Goal: Transaction & Acquisition: Purchase product/service

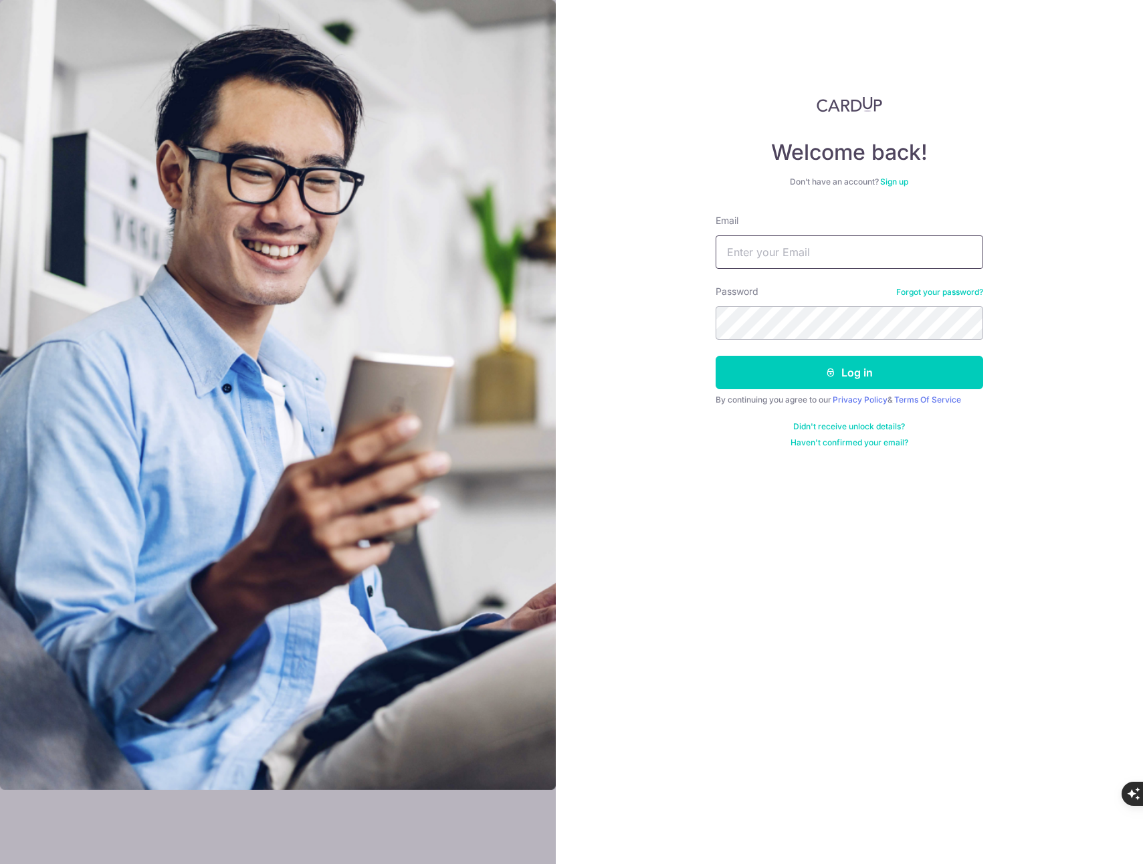
click at [803, 268] on input "Email" at bounding box center [850, 251] width 268 height 33
click at [803, 263] on input "Email" at bounding box center [850, 251] width 268 height 33
type input "lsm.services@yahoo.com"
click at [842, 375] on button "Log in" at bounding box center [850, 372] width 268 height 33
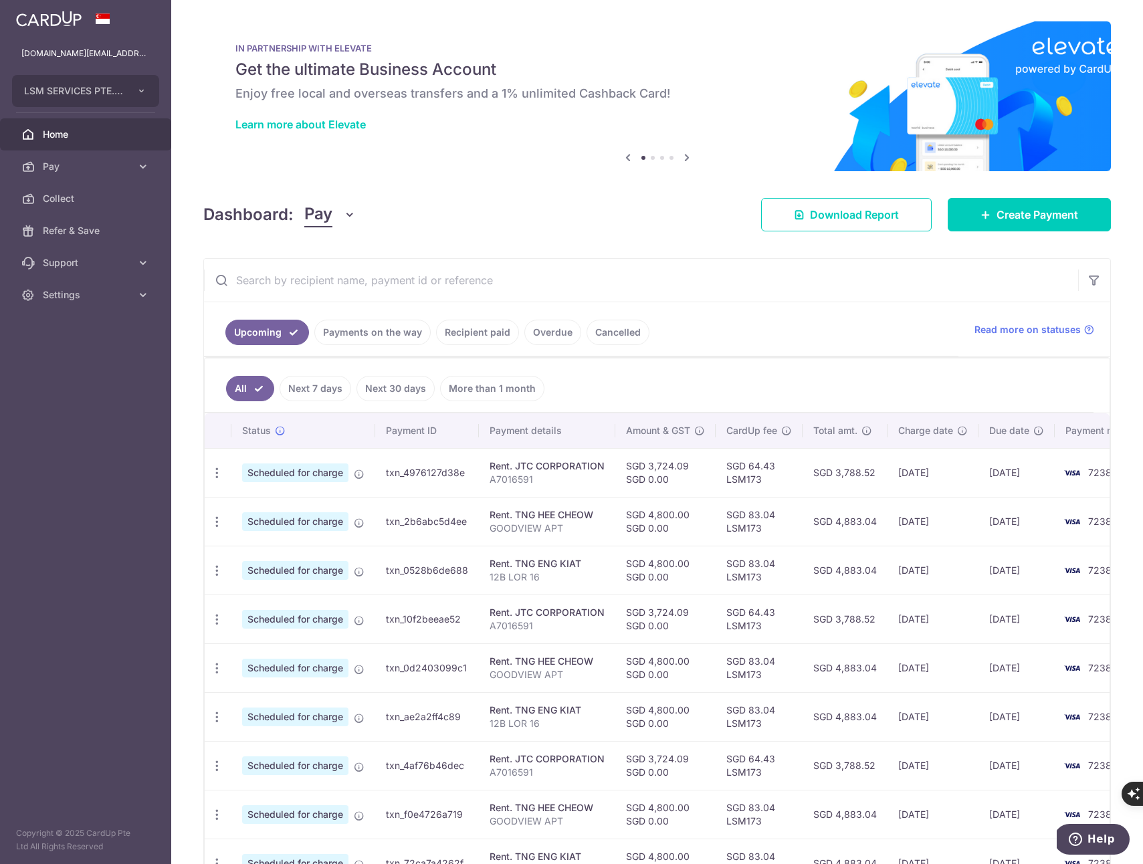
click at [476, 330] on div at bounding box center [577, 436] width 1155 height 873
click at [472, 323] on link "Recipient paid" at bounding box center [477, 332] width 83 height 25
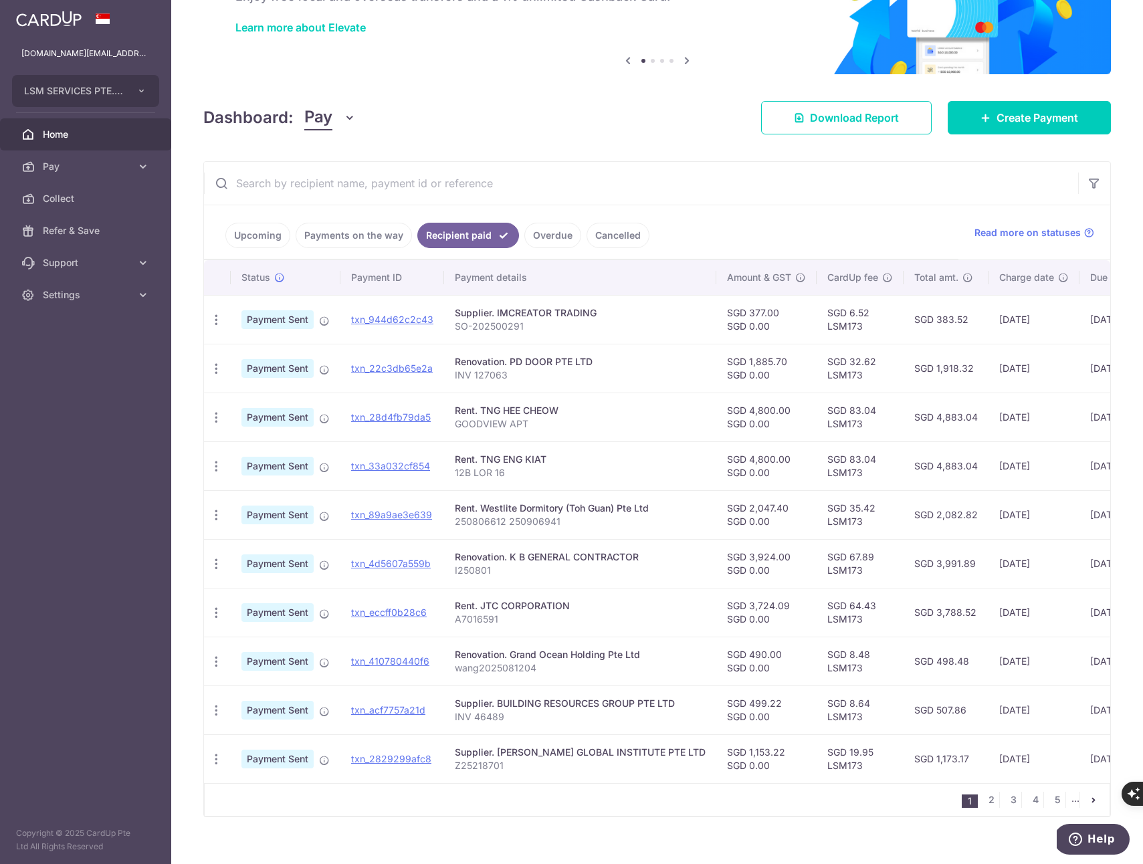
scroll to position [120, 0]
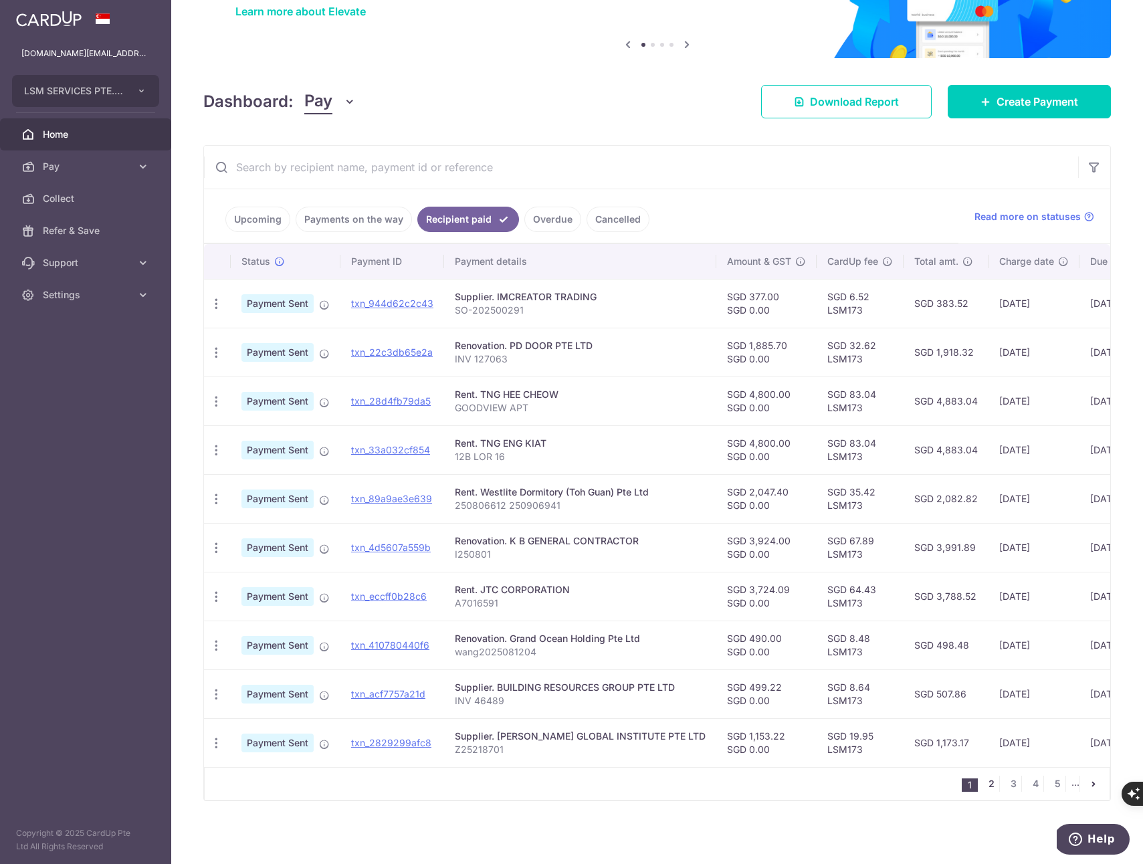
click at [985, 784] on link "2" at bounding box center [991, 784] width 16 height 16
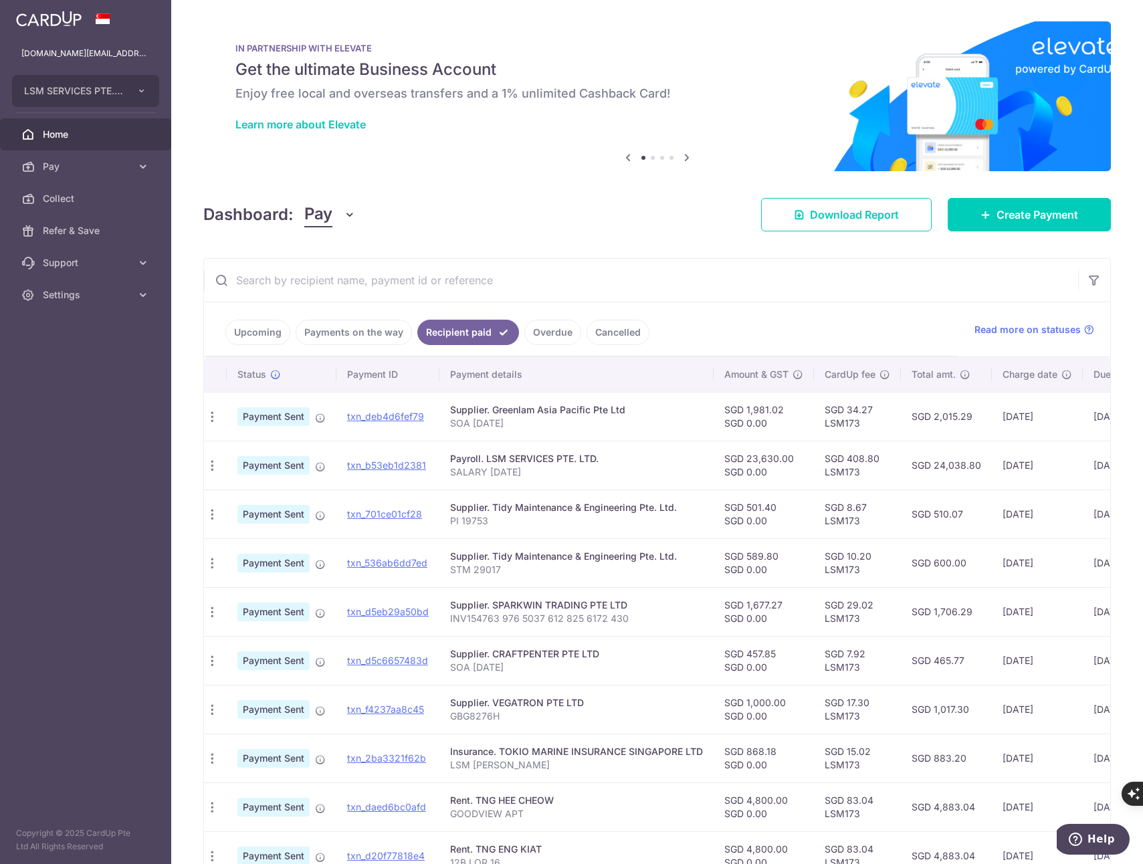
scroll to position [0, 0]
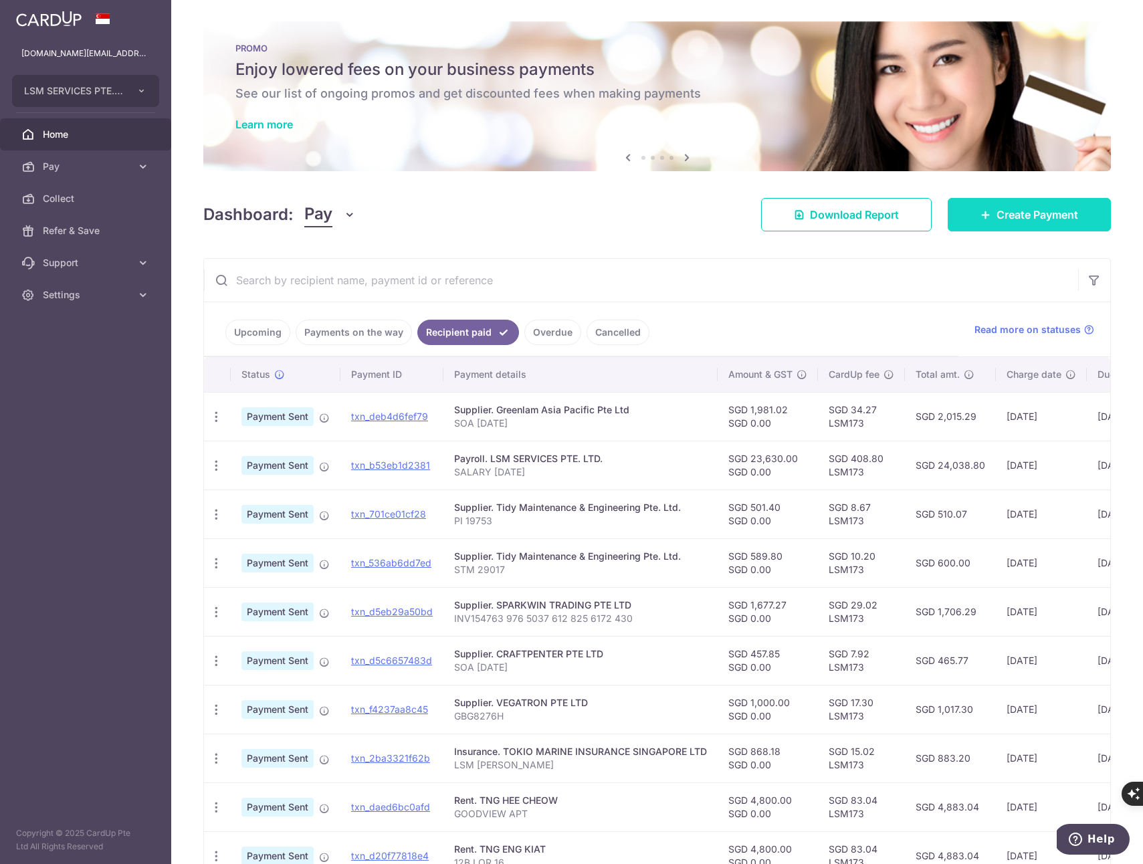
click at [1015, 219] on span "Create Payment" at bounding box center [1038, 215] width 82 height 16
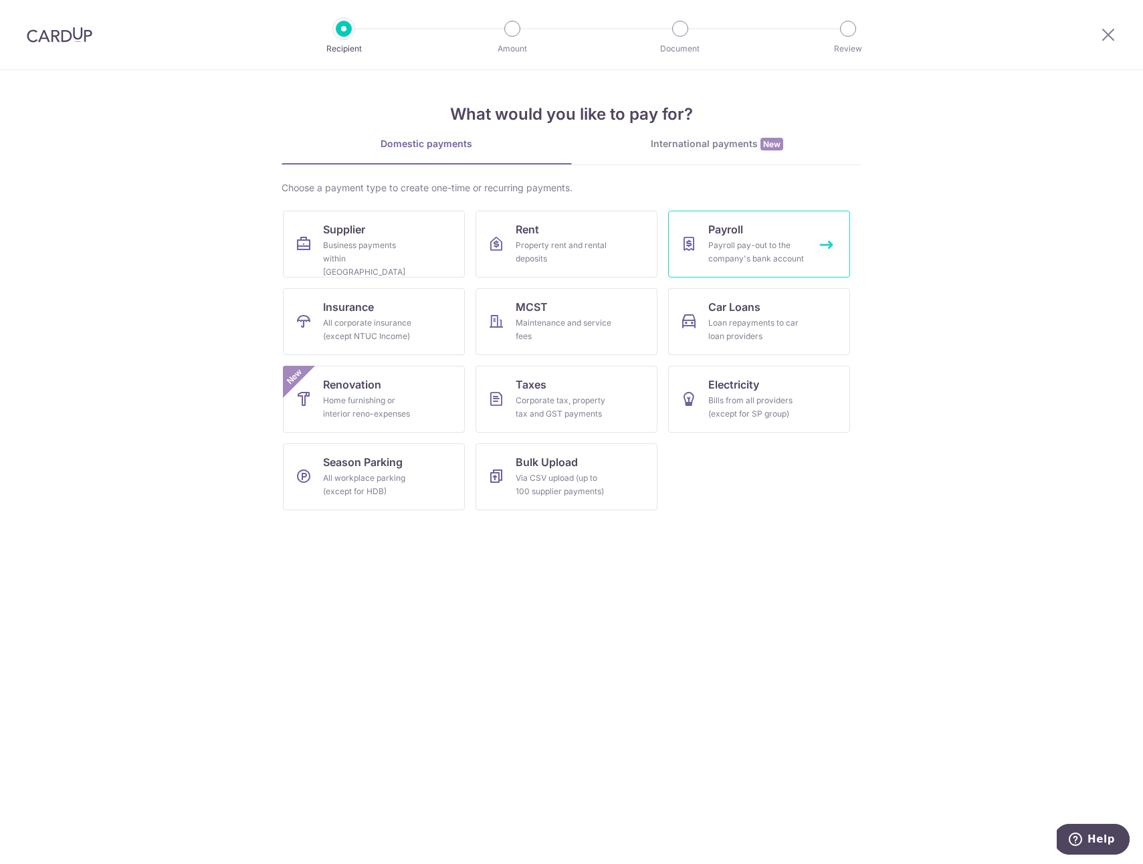
click at [827, 244] on link "Payroll Payroll pay-out to the company's bank account" at bounding box center [759, 244] width 182 height 67
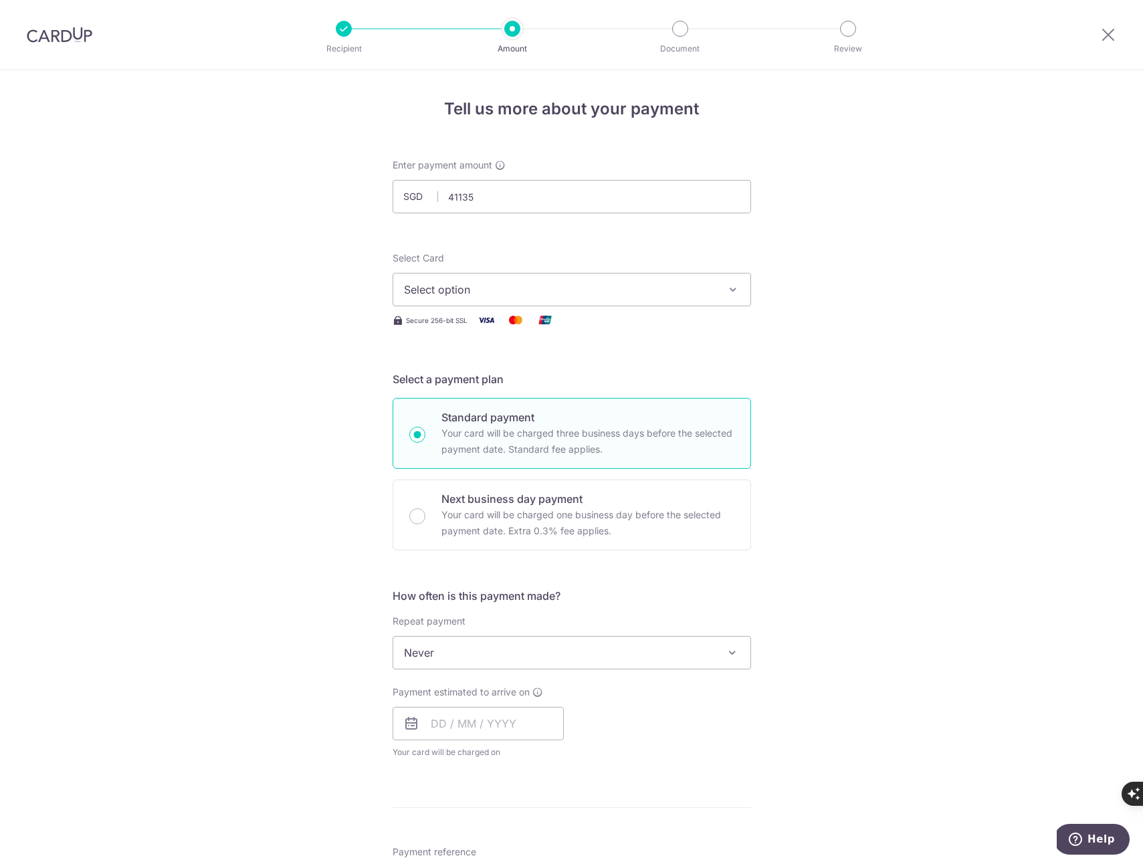
type input "41,135.00"
click at [293, 286] on div "Tell us more about your payment Enter payment amount SGD 41,135.00 41135.00 Sel…" at bounding box center [571, 713] width 1143 height 1286
click at [465, 290] on span "Select option" at bounding box center [560, 290] width 312 height 16
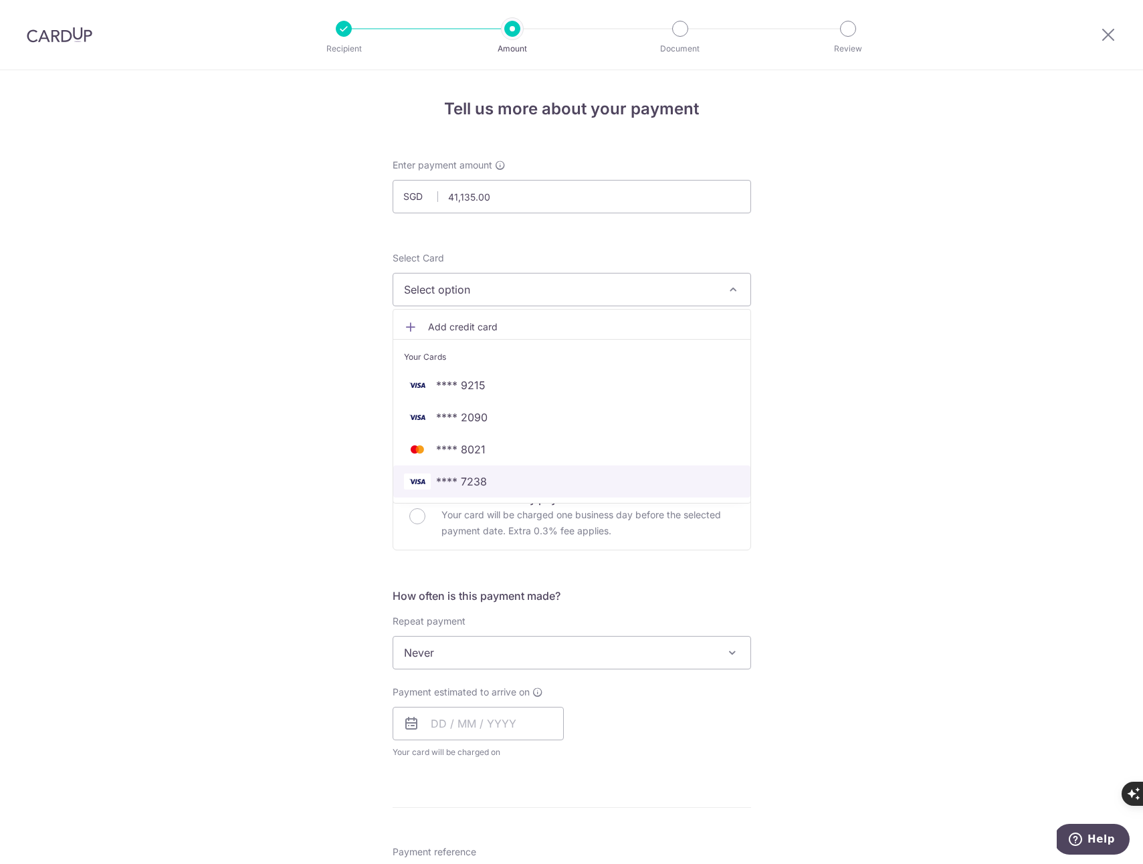
click at [458, 490] on link "**** 7238" at bounding box center [571, 482] width 357 height 32
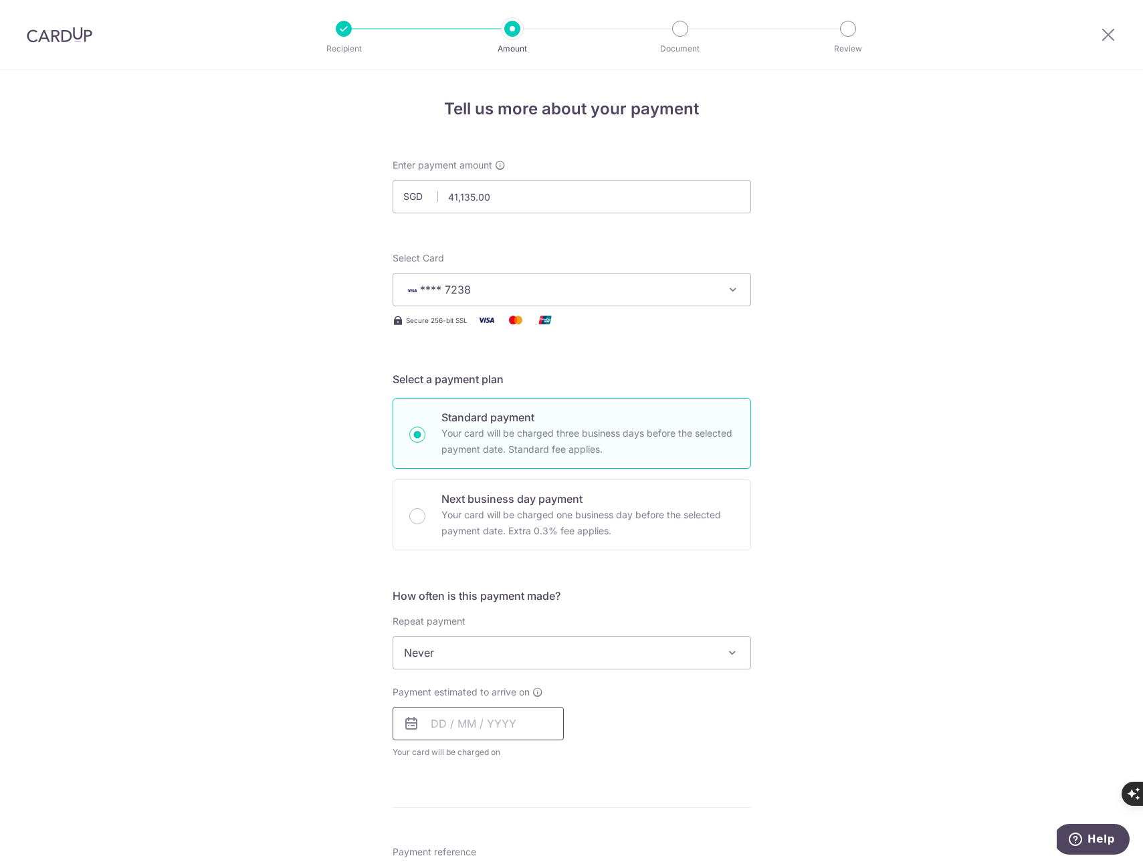
click at [490, 723] on input "text" at bounding box center [478, 723] width 171 height 33
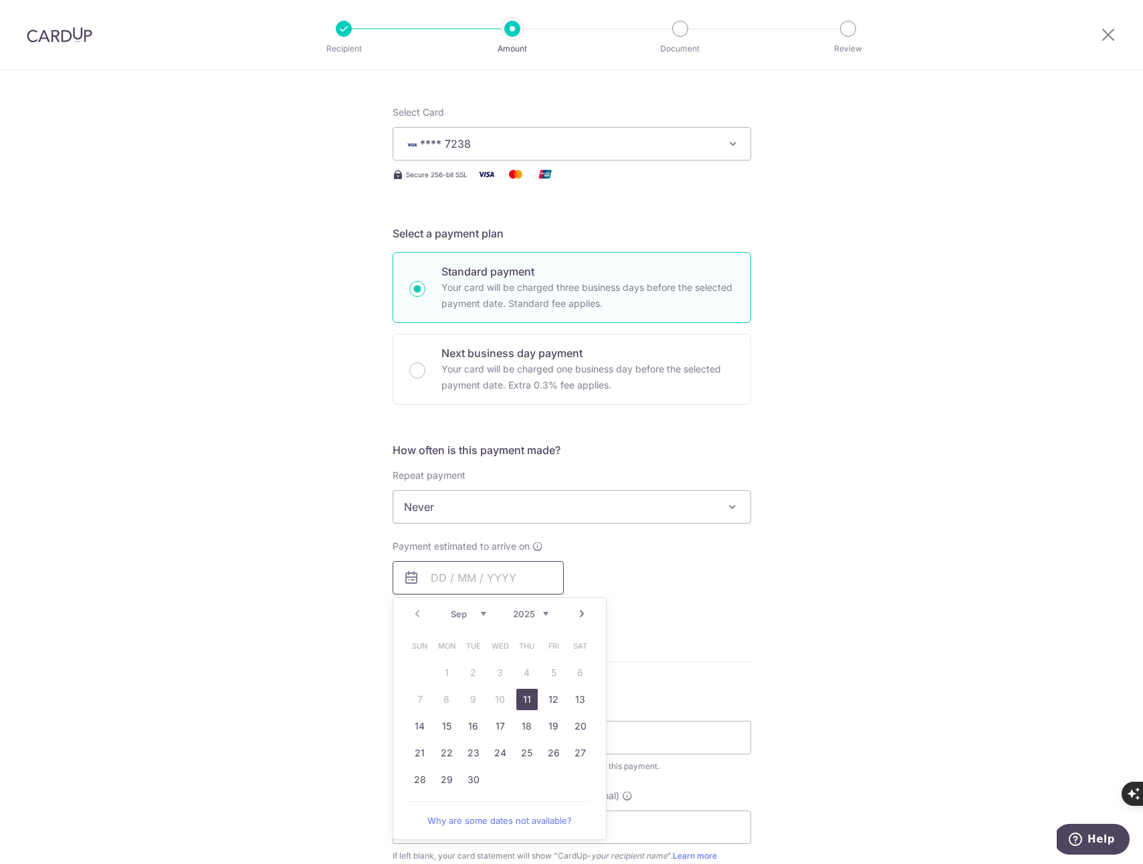
scroll to position [150, 0]
click at [523, 695] on link "11" at bounding box center [526, 695] width 21 height 21
type input "11/09/2025"
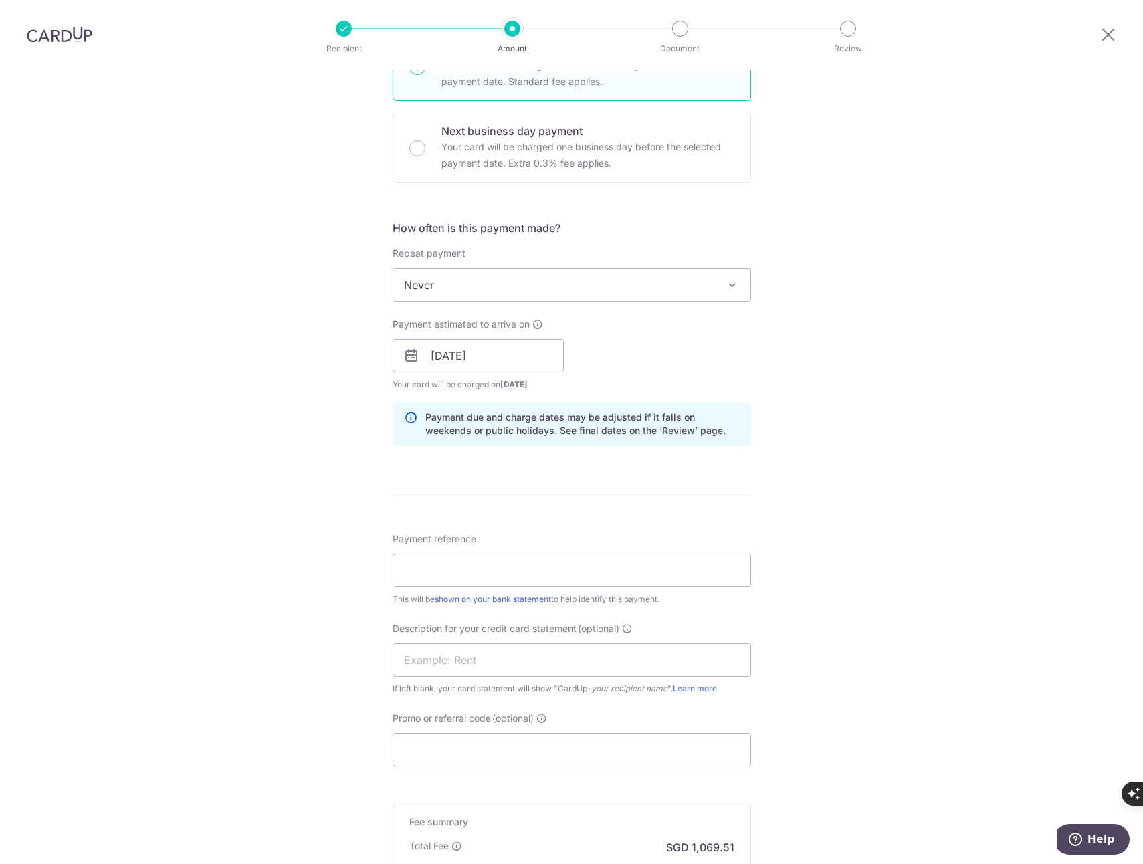
scroll to position [369, 0]
click at [449, 566] on input "Payment reference" at bounding box center [572, 569] width 359 height 33
type input "SALARY JUL 25"
click at [773, 623] on div "Tell us more about your payment Enter payment amount SGD 41,135.00 41135.00 Sel…" at bounding box center [571, 372] width 1143 height 1341
click at [510, 759] on input "Promo or referral code (optional)" at bounding box center [572, 749] width 359 height 33
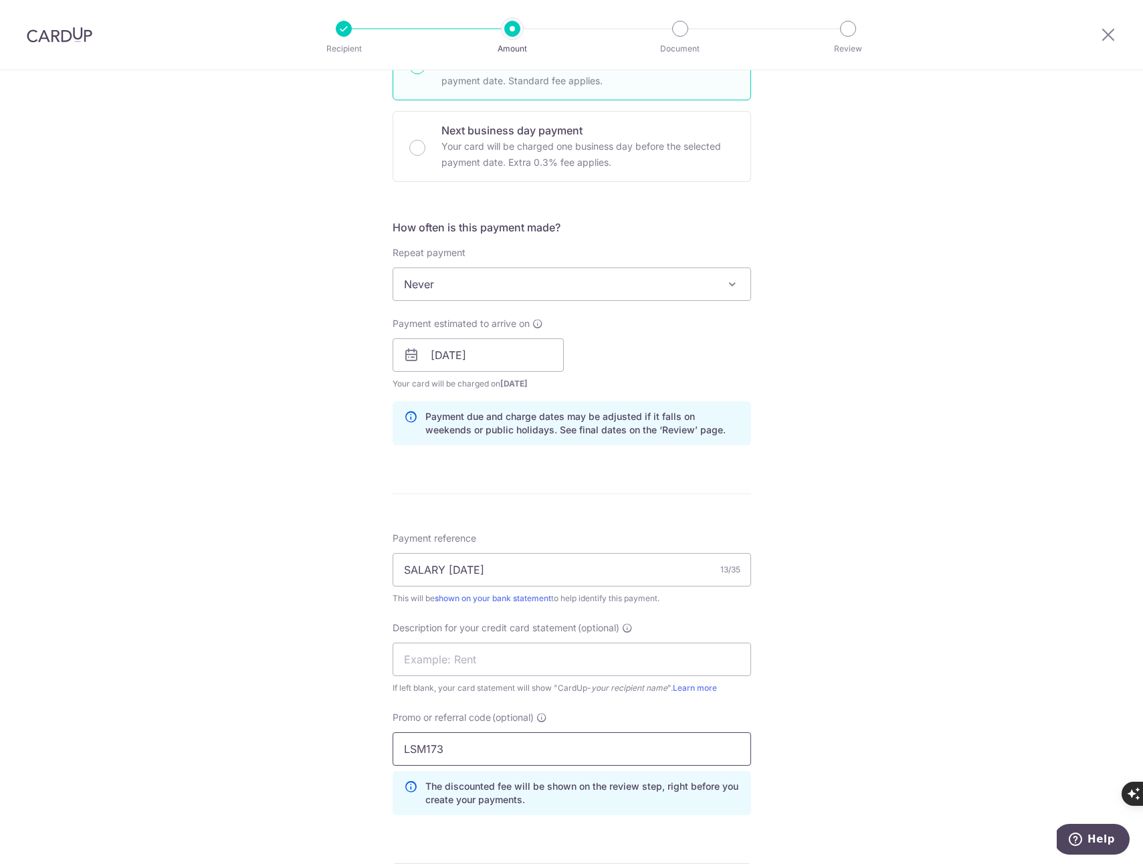
type input "LSM173"
click at [305, 685] on div "Tell us more about your payment Enter payment amount SGD 41,135.00 41135.00 Sel…" at bounding box center [571, 403] width 1143 height 1402
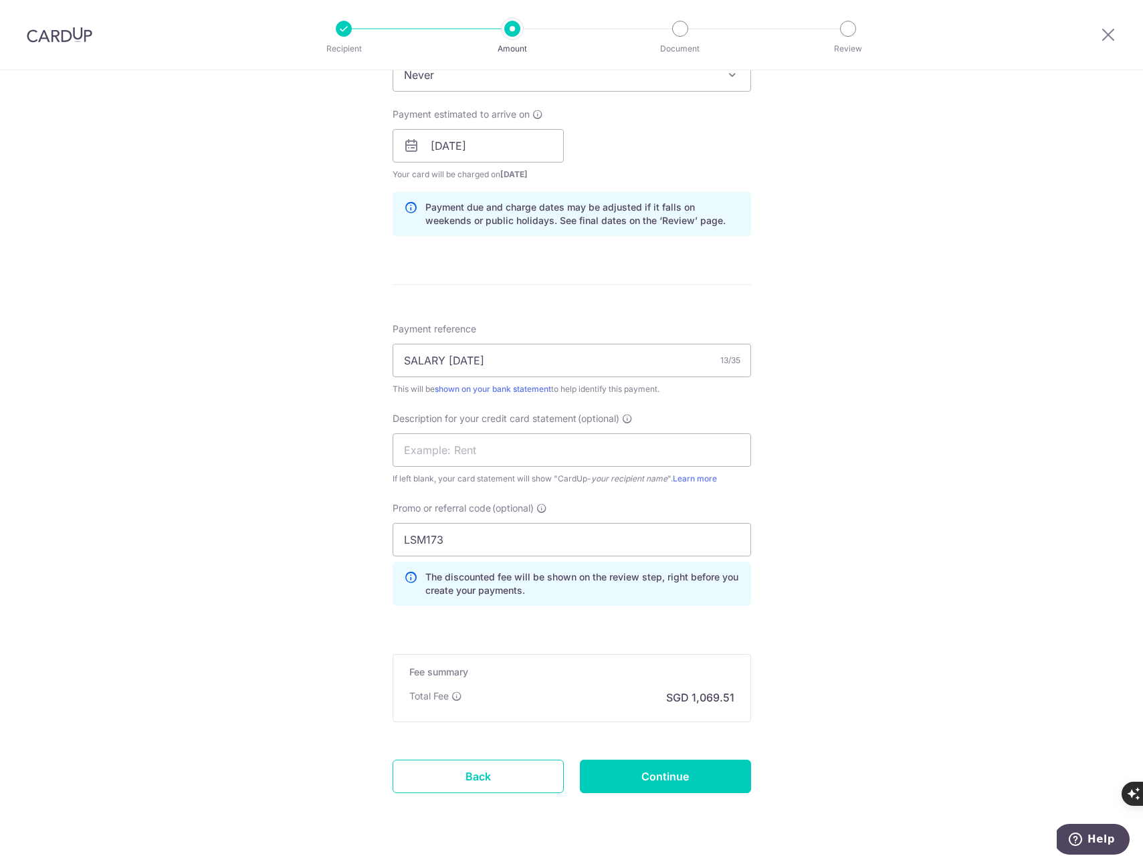
scroll to position [607, 0]
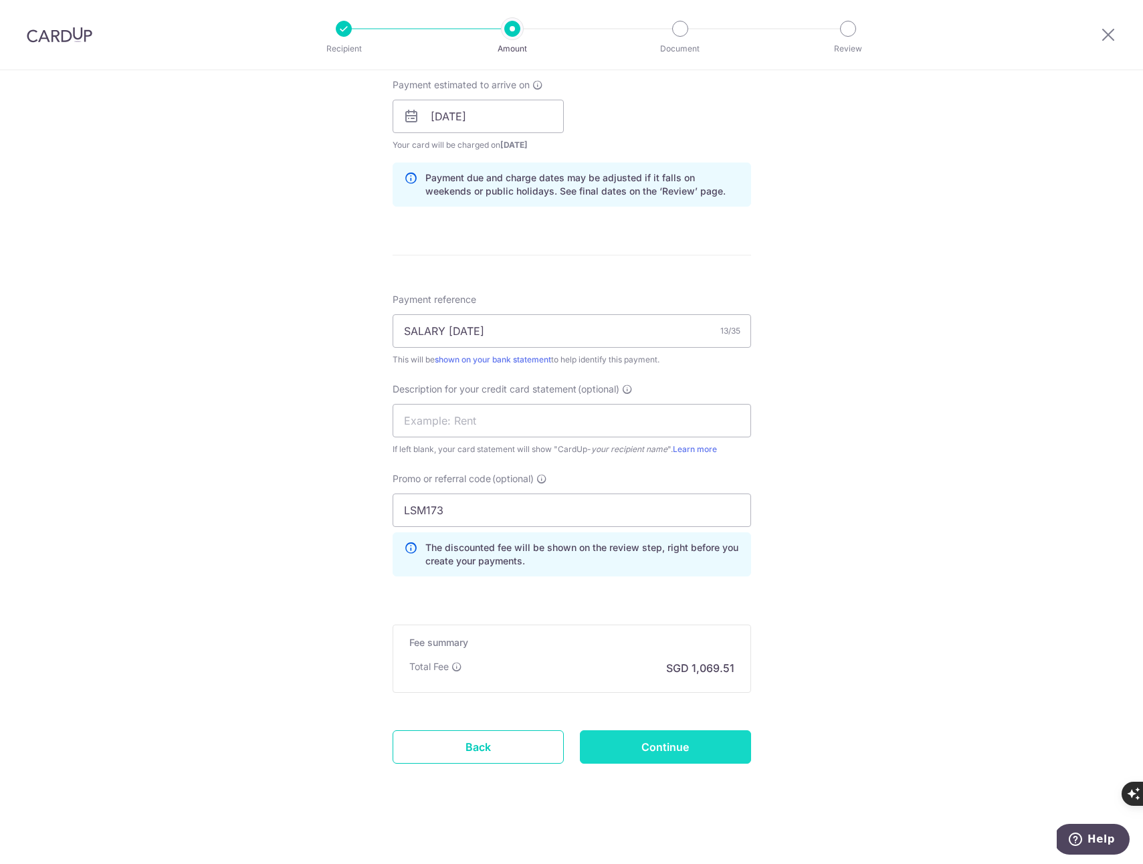
click at [674, 751] on input "Continue" at bounding box center [665, 747] width 171 height 33
type input "Create Schedule"
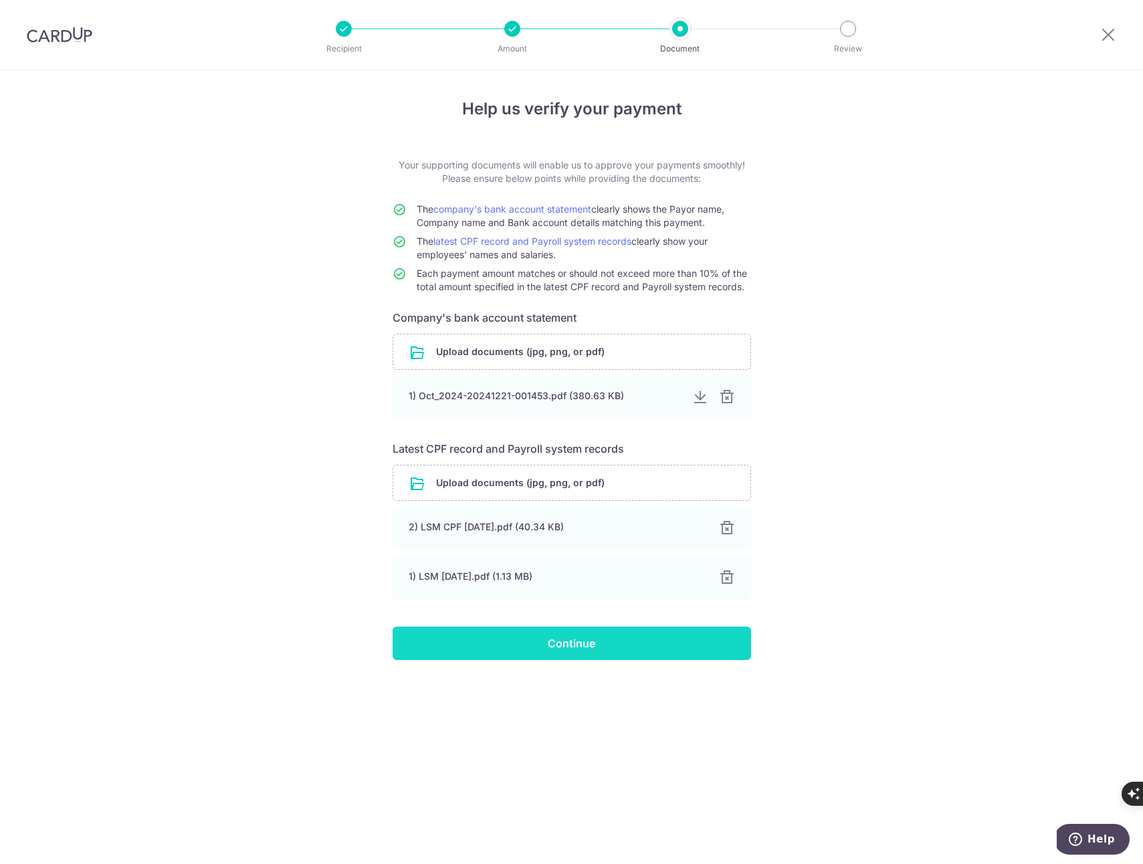
click at [580, 652] on input "Continue" at bounding box center [572, 643] width 359 height 33
